Goal: Task Accomplishment & Management: Complete application form

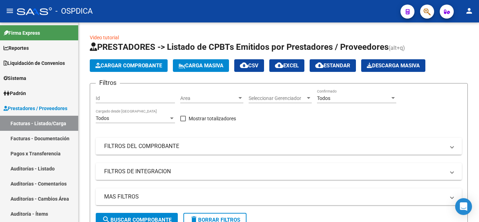
scroll to position [283, 0]
click at [38, 126] on link "Facturas - Listado/Carga" at bounding box center [39, 123] width 78 height 15
click at [121, 66] on span "Cargar Comprobante" at bounding box center [128, 65] width 67 height 6
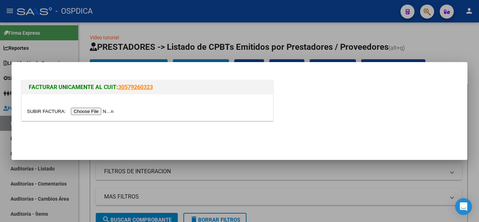
click at [102, 114] on input "file" at bounding box center [71, 111] width 89 height 7
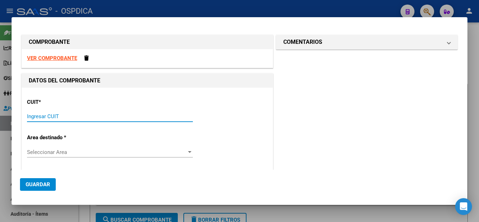
click at [134, 117] on input "Ingresar CUIT" at bounding box center [110, 116] width 166 height 6
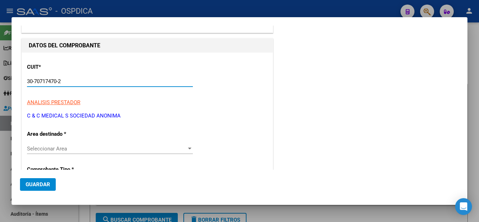
scroll to position [70, 0]
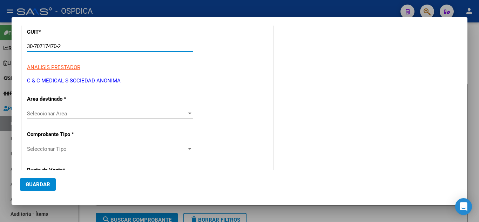
type input "30-70717470-2"
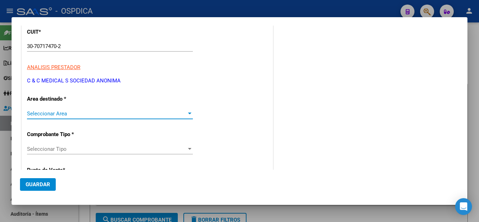
click at [130, 115] on span "Seleccionar Area" at bounding box center [107, 113] width 160 height 6
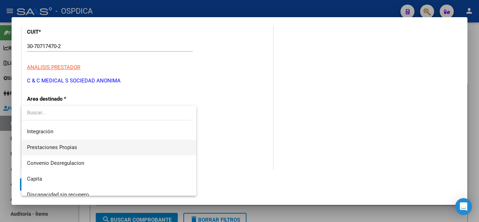
scroll to position [52, 0]
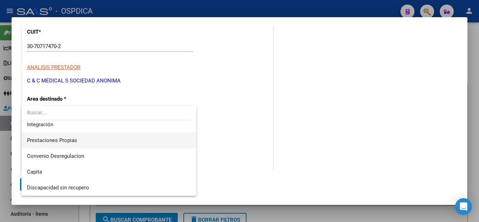
click at [111, 138] on span "Prestaciones Propias" at bounding box center [109, 141] width 164 height 16
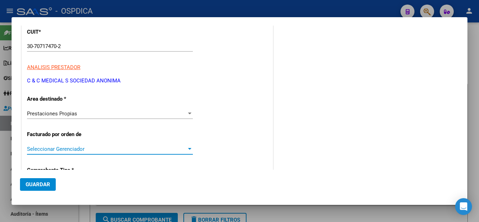
click at [103, 149] on span "Seleccionar Gerenciador" at bounding box center [107, 149] width 160 height 6
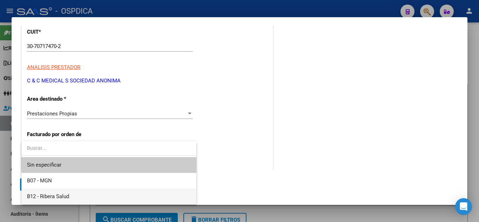
click at [70, 196] on span "B12 - Ribera Salud" at bounding box center [109, 197] width 164 height 16
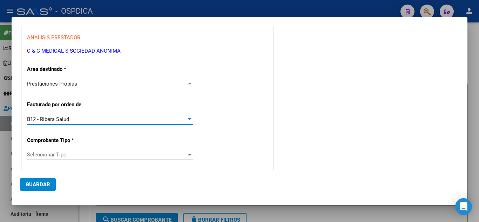
scroll to position [175, 0]
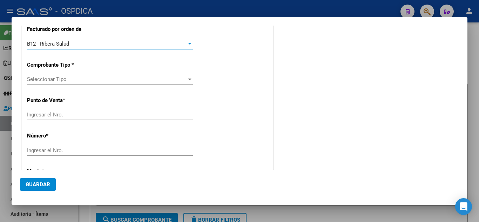
click at [101, 79] on span "Seleccionar Tipo" at bounding box center [107, 79] width 160 height 6
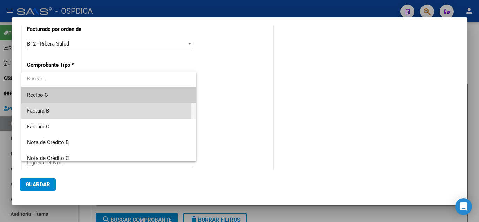
click at [50, 110] on span "Factura B" at bounding box center [109, 111] width 164 height 16
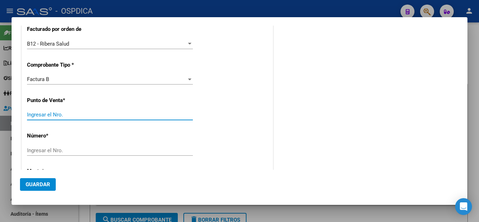
click at [57, 114] on input "Ingresar el Nro." at bounding box center [110, 114] width 166 height 6
type input "4"
type input "0004"
click at [48, 148] on input "Ingresar el Nro." at bounding box center [110, 150] width 166 height 6
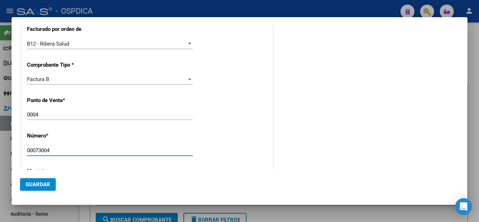
type input "00073004"
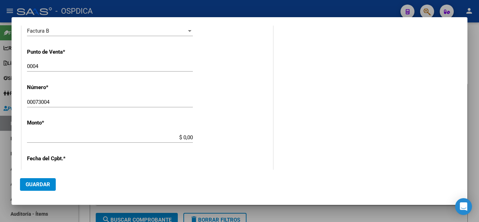
scroll to position [245, 0]
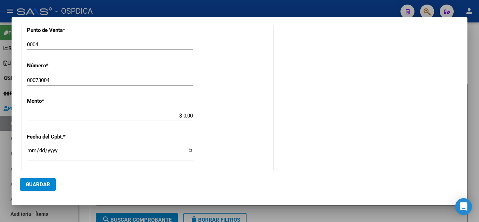
type input "$ 56.138,32"
type input "[DATE]"
type input "75302507992289"
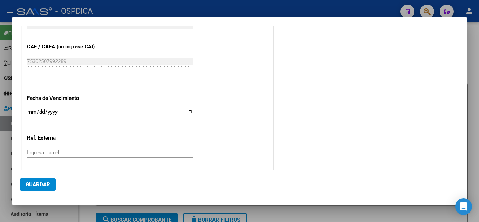
scroll to position [386, 0]
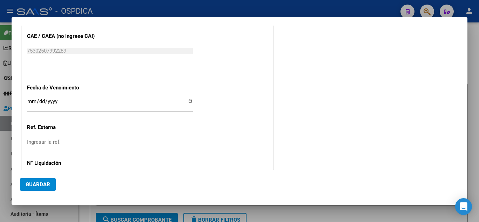
click at [29, 102] on input "Ingresar la fecha" at bounding box center [110, 104] width 166 height 11
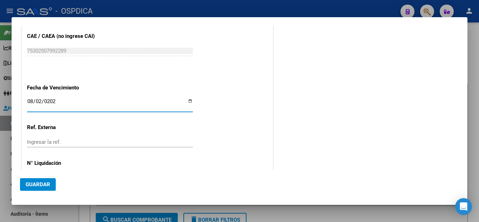
type input "[DATE]"
click at [53, 141] on input "Ingresar la ref." at bounding box center [110, 142] width 166 height 6
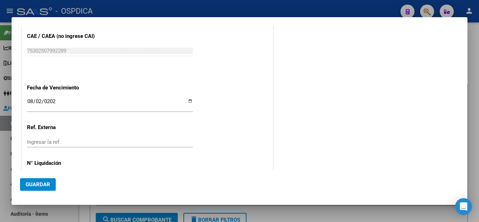
scroll to position [412, 0]
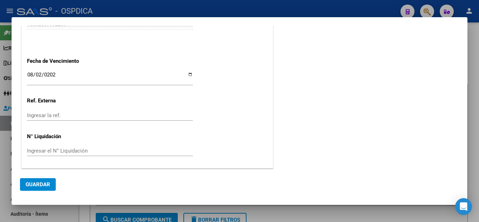
click at [76, 117] on input "Ingresar la ref." at bounding box center [110, 115] width 166 height 6
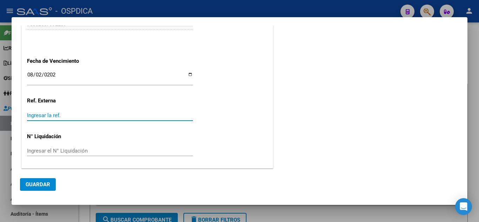
click at [63, 151] on input "Ingresar el N° Liquidación" at bounding box center [110, 151] width 166 height 6
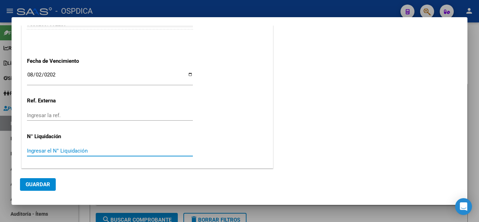
click at [42, 181] on span "Guardar" at bounding box center [38, 184] width 25 height 6
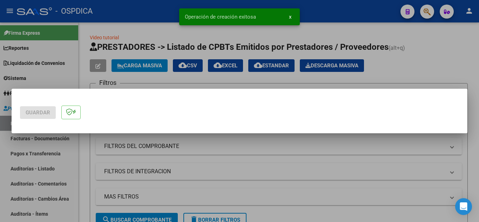
scroll to position [0, 0]
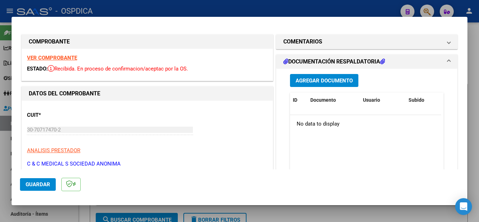
click at [322, 79] on span "Agregar Documento" at bounding box center [324, 80] width 57 height 6
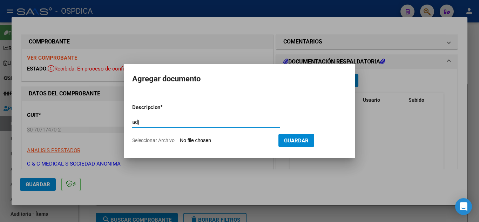
type input "adj"
click at [167, 139] on span "Seleccionar Archivo" at bounding box center [153, 140] width 42 height 6
click at [180, 139] on input "Seleccionar Archivo" at bounding box center [226, 140] width 93 height 7
type input "C:\fakepath\4.73004..pdf"
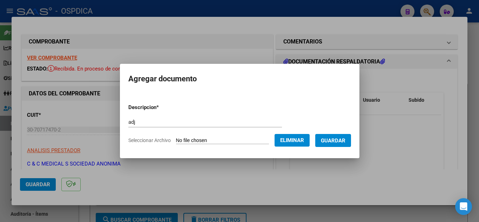
click at [345, 140] on span "Guardar" at bounding box center [333, 140] width 25 height 6
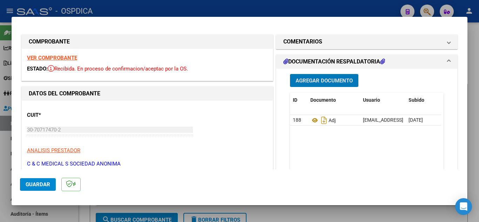
click at [330, 61] on h1 "DOCUMENTACIÓN RESPALDATORIA" at bounding box center [334, 61] width 102 height 8
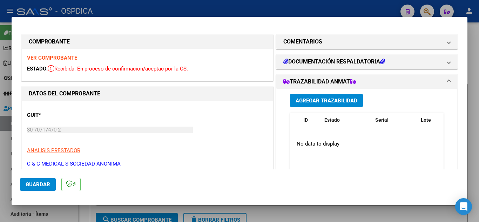
click at [197, 137] on div "CUIT * 30-70717470-2 Ingresar CUIT ANALISIS PRESTADOR C & C MEDICAL S SOCIEDAD …" at bounding box center [147, 137] width 241 height 62
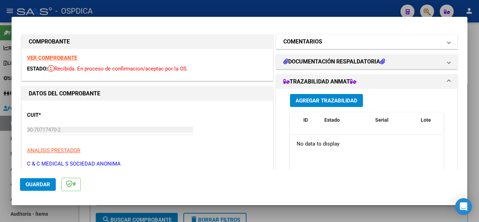
click at [318, 38] on h1 "COMENTARIOS" at bounding box center [302, 42] width 39 height 8
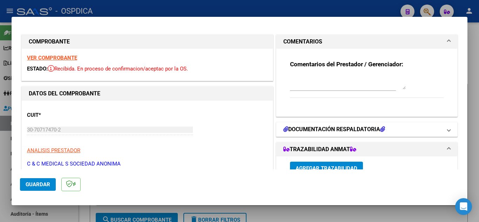
click at [317, 130] on h1 "DOCUMENTACIÓN RESPALDATORIA" at bounding box center [334, 129] width 102 height 8
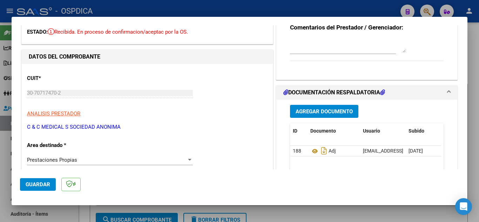
scroll to position [70, 0]
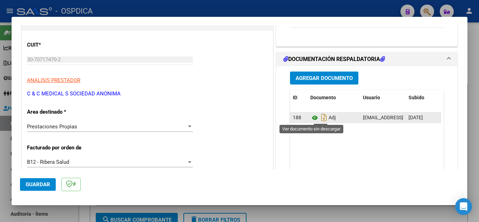
click at [312, 116] on icon at bounding box center [314, 118] width 9 height 8
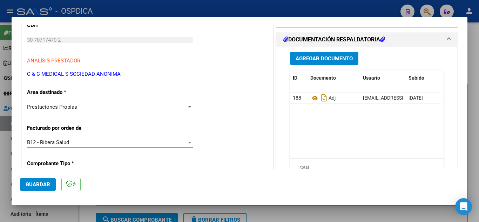
scroll to position [0, 0]
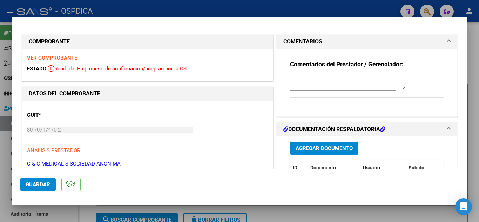
click at [44, 186] on span "Guardar" at bounding box center [38, 184] width 25 height 6
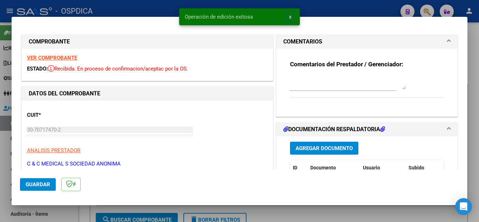
click at [291, 17] on span "x" at bounding box center [290, 17] width 2 height 6
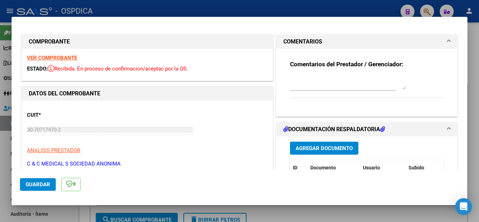
click at [476, 63] on div at bounding box center [239, 111] width 479 height 222
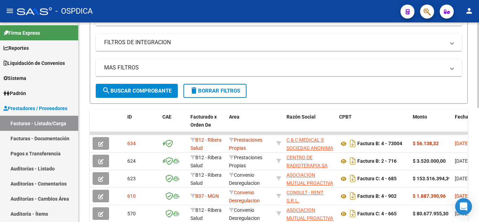
scroll to position [140, 0]
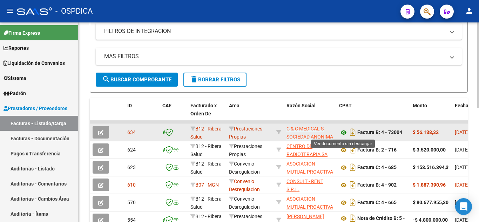
click at [344, 129] on icon at bounding box center [343, 132] width 9 height 8
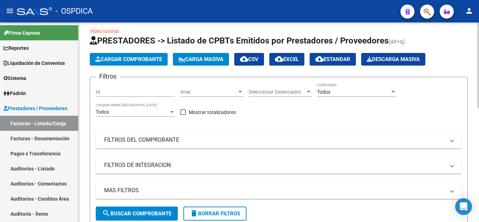
scroll to position [0, 0]
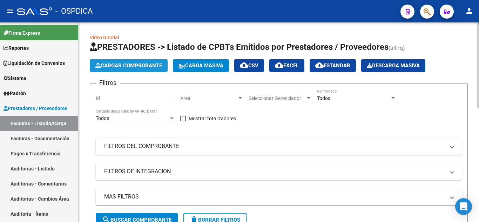
click at [131, 67] on span "Cargar Comprobante" at bounding box center [128, 65] width 67 height 6
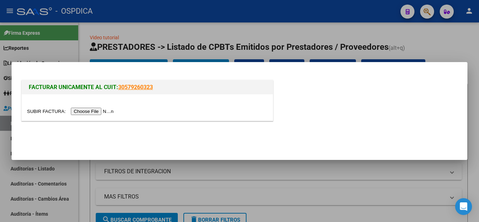
click at [105, 112] on input "file" at bounding box center [71, 111] width 89 height 7
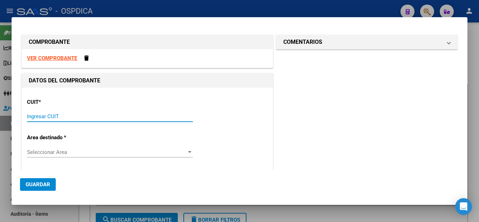
click at [70, 113] on input "Ingresar CUIT" at bounding box center [110, 116] width 166 height 6
type input "30-70717470-2"
type input "4"
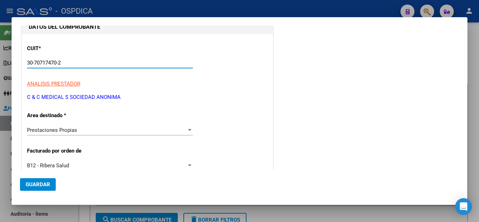
scroll to position [70, 0]
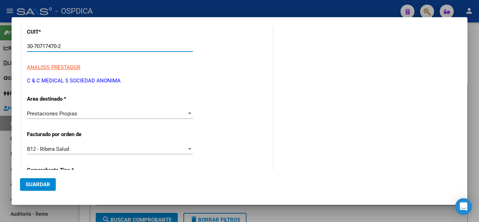
type input "30-70717470-2"
click at [70, 113] on span "Prestaciones Propias" at bounding box center [52, 113] width 50 height 6
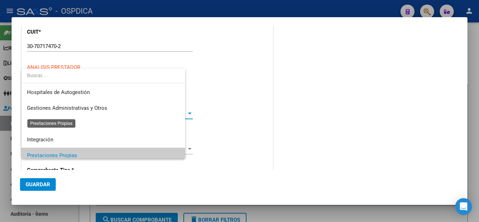
scroll to position [42, 0]
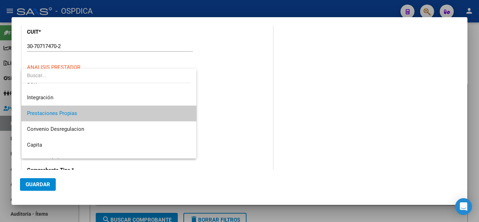
drag, startPoint x: 463, startPoint y: 66, endPoint x: 463, endPoint y: 78, distance: 12.3
click at [463, 78] on div at bounding box center [239, 111] width 479 height 222
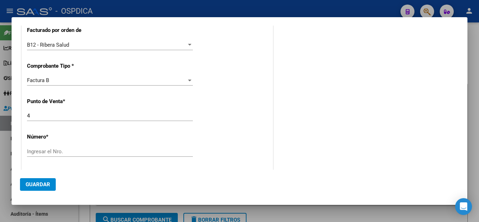
scroll to position [245, 0]
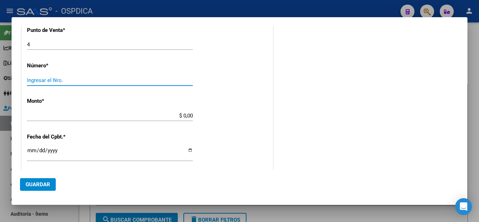
click at [69, 77] on input "Ingresar el Nro." at bounding box center [110, 80] width 166 height 6
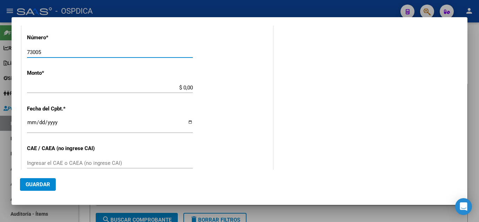
scroll to position [280, 0]
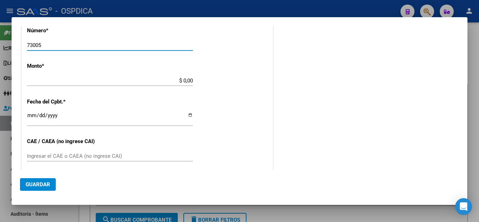
type input "73005"
click at [29, 119] on input "Ingresar la fecha" at bounding box center [110, 118] width 166 height 11
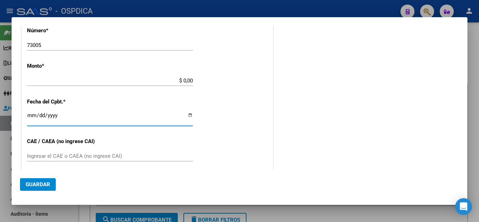
type input "$ 204.775,21"
type input "[DATE]"
type input "75302508056433"
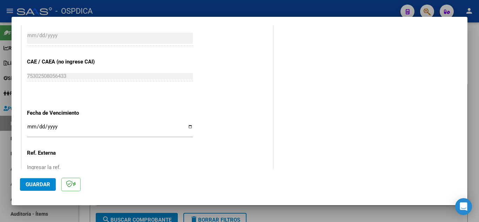
scroll to position [386, 0]
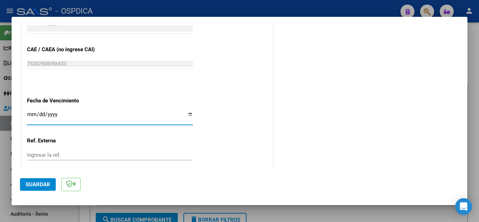
click at [31, 113] on input "Ingresar la fecha" at bounding box center [110, 116] width 166 height 11
type input "[DATE]"
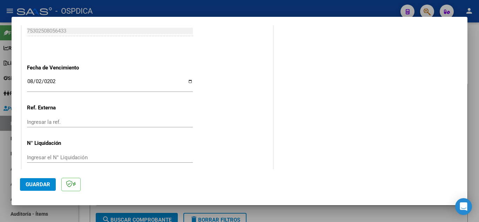
scroll to position [426, 0]
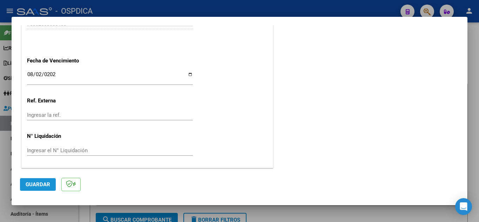
click at [30, 182] on span "Guardar" at bounding box center [38, 184] width 25 height 6
click at [40, 185] on span "Guardar" at bounding box center [38, 184] width 25 height 6
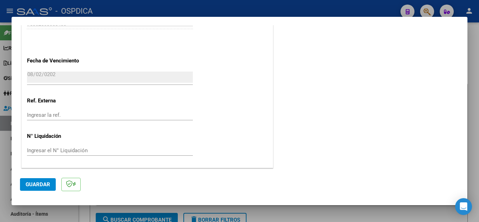
click at [474, 101] on div at bounding box center [239, 111] width 479 height 222
type input "$ 0,00"
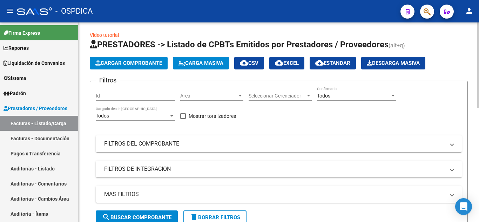
scroll to position [0, 0]
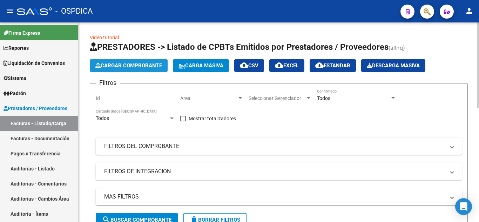
click at [153, 65] on span "Cargar Comprobante" at bounding box center [128, 65] width 67 height 6
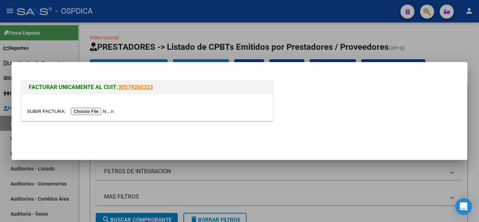
click at [103, 111] on input "file" at bounding box center [71, 111] width 89 height 7
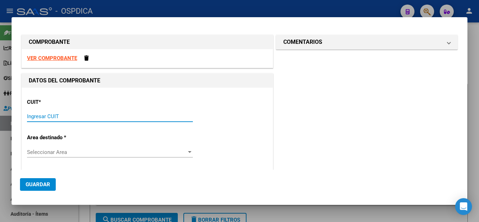
click at [73, 116] on input "Ingresar CUIT" at bounding box center [110, 116] width 166 height 6
type input "30-70717470-2"
type input "4"
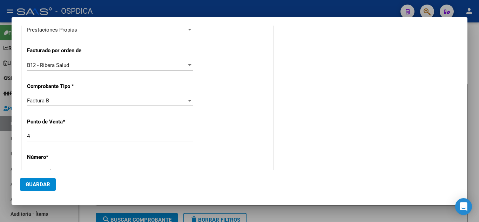
scroll to position [175, 0]
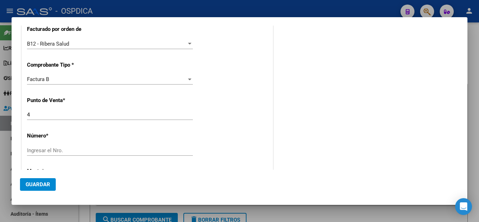
type input "30-70717470-2"
click at [126, 120] on div "4 Ingresar el Nro." at bounding box center [110, 114] width 166 height 11
type input "9"
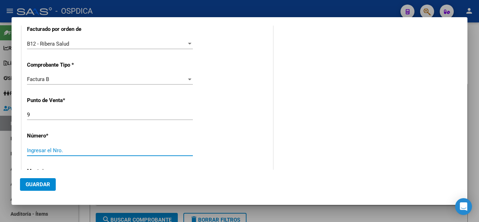
click at [38, 150] on input "Ingresar el Nro." at bounding box center [110, 150] width 166 height 6
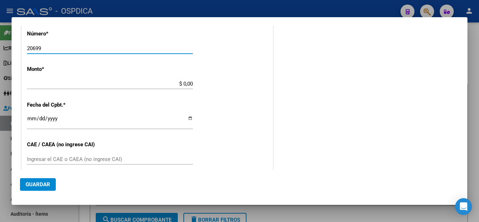
scroll to position [280, 0]
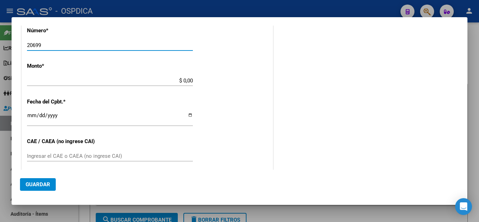
type input "20699"
click at [116, 80] on input "$ 0,00" at bounding box center [110, 80] width 166 height 6
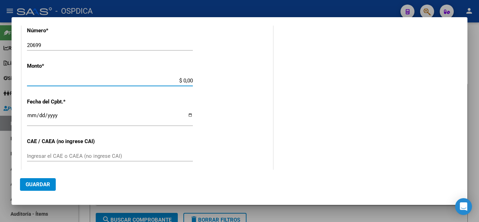
type input "$ 136.370,91"
type input "[DATE]"
type input "75302459334946"
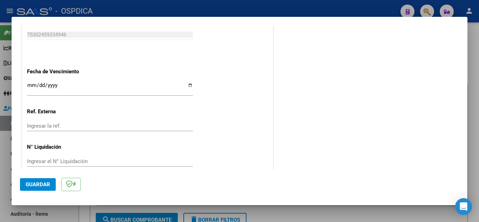
scroll to position [421, 0]
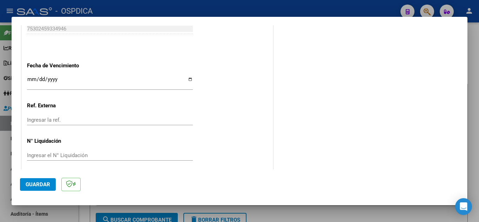
click at [31, 80] on input "Ingresar la fecha" at bounding box center [110, 81] width 166 height 11
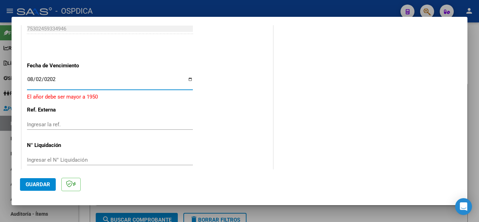
type input "[DATE]"
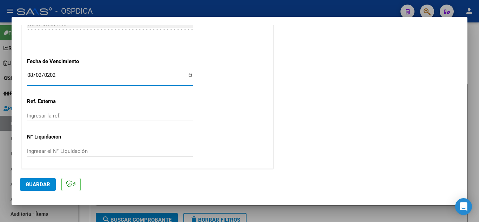
scroll to position [426, 0]
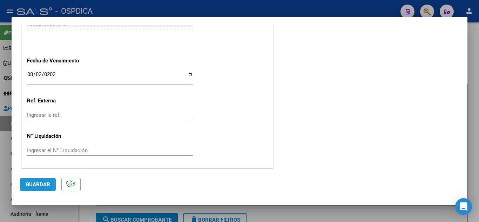
click at [41, 184] on span "Guardar" at bounding box center [38, 184] width 25 height 6
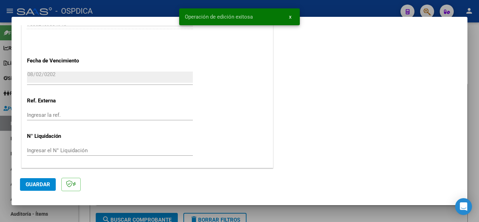
click at [289, 16] on span "x" at bounding box center [290, 17] width 2 height 6
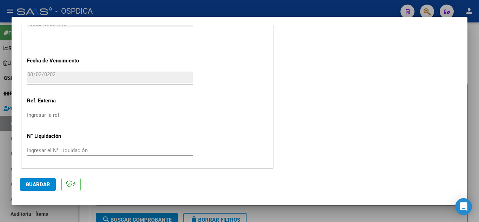
click at [472, 67] on div at bounding box center [239, 111] width 479 height 222
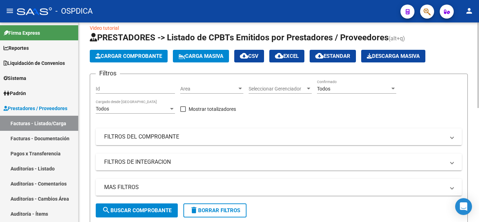
scroll to position [0, 0]
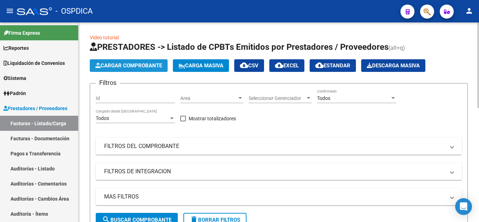
click at [161, 66] on span "Cargar Comprobante" at bounding box center [128, 65] width 67 height 6
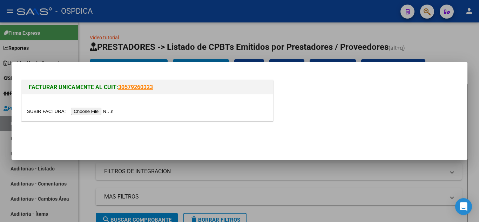
click at [105, 112] on input "file" at bounding box center [71, 111] width 89 height 7
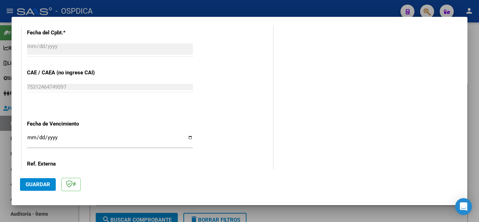
scroll to position [421, 0]
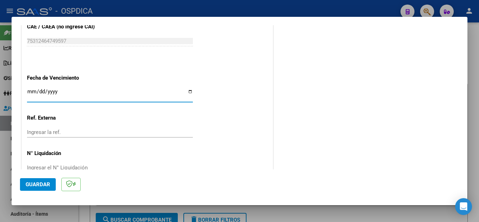
click at [31, 93] on input "Ingresar la fecha" at bounding box center [110, 94] width 166 height 11
type input "[DATE]"
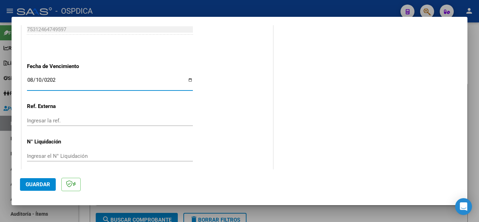
scroll to position [438, 0]
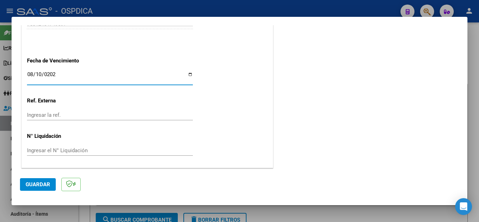
click at [40, 182] on span "Guardar" at bounding box center [38, 184] width 25 height 6
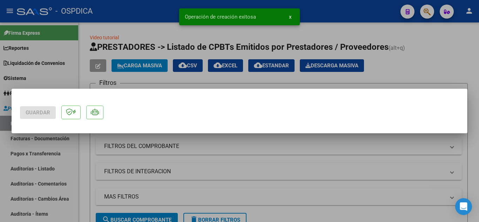
scroll to position [0, 0]
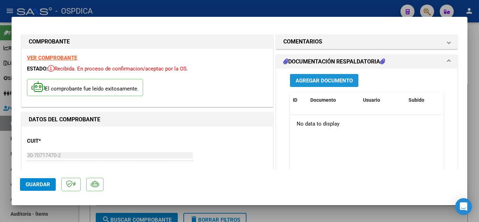
click at [330, 80] on span "Agregar Documento" at bounding box center [324, 80] width 57 height 6
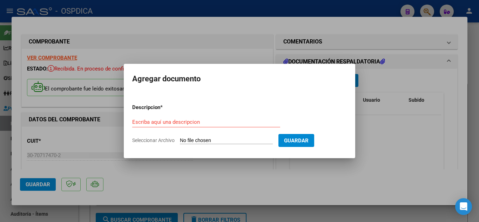
click at [247, 141] on input "Seleccionar Archivo" at bounding box center [226, 140] width 93 height 7
type input "C:\fakepath\CCI12082025_0004.pdf"
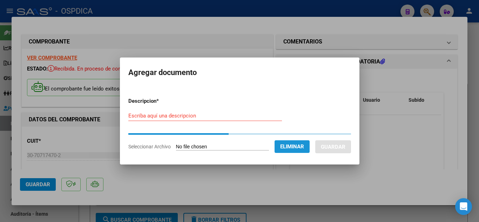
click at [304, 144] on span "Eliminar" at bounding box center [292, 146] width 24 height 6
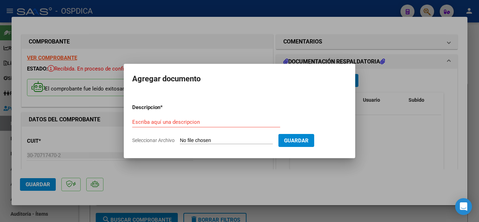
click at [167, 141] on span "Seleccionar Archivo" at bounding box center [153, 140] width 42 height 6
click at [180, 141] on input "Seleccionar Archivo" at bounding box center [226, 140] width 93 height 7
type input "C:\fakepath\CCI12082025_0004.pdf"
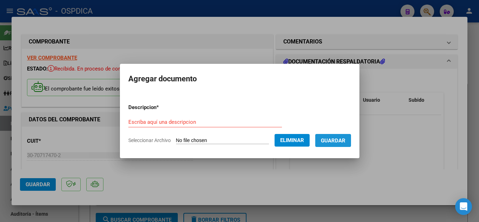
click at [345, 139] on span "Guardar" at bounding box center [333, 140] width 25 height 6
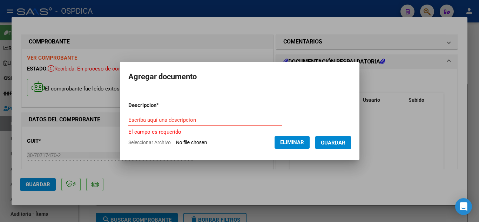
click at [170, 119] on input "Escriba aquí una descripcion" at bounding box center [205, 120] width 154 height 6
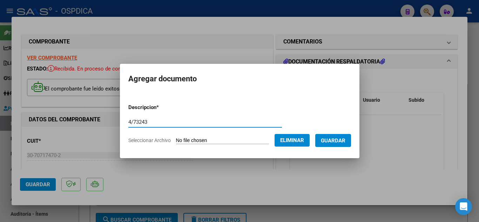
type input "4/73243"
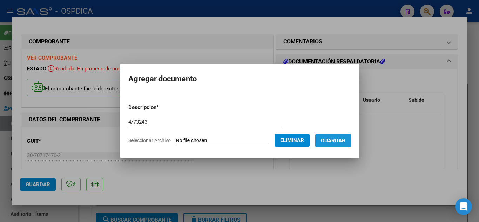
click at [345, 141] on span "Guardar" at bounding box center [333, 140] width 25 height 6
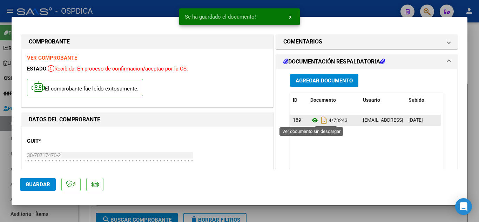
click at [312, 122] on icon at bounding box center [314, 120] width 9 height 8
